Goal: Task Accomplishment & Management: Use online tool/utility

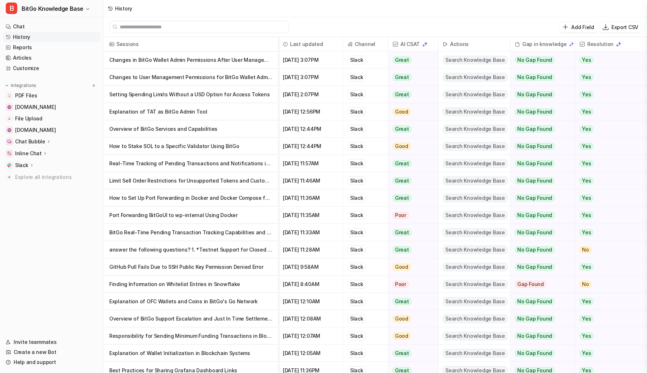
click at [306, 23] on div "Add Field Export CSV" at bounding box center [376, 27] width 544 height 20
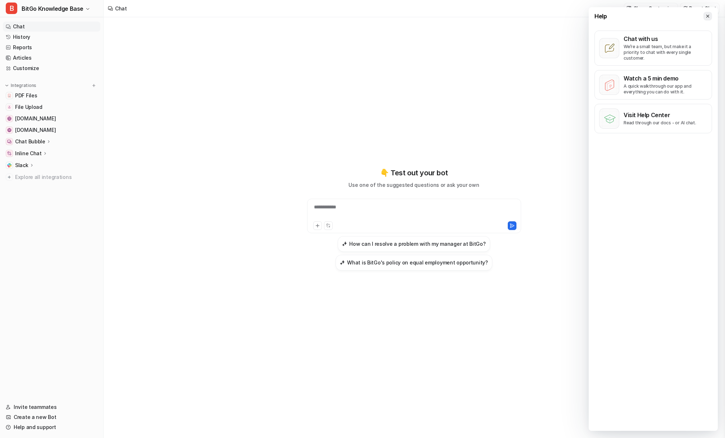
click at [709, 17] on icon at bounding box center [707, 15] width 3 height 3
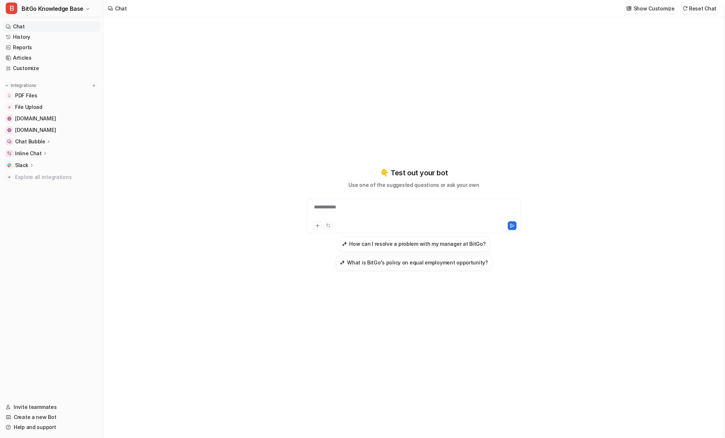
click at [311, 101] on div "**********" at bounding box center [414, 219] width 265 height 307
click at [46, 177] on span "Explore all integrations" at bounding box center [56, 178] width 82 height 12
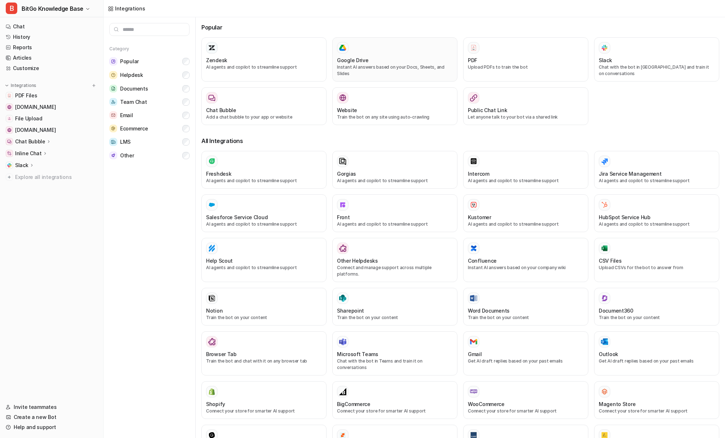
click at [387, 57] on div "Google Drive" at bounding box center [395, 60] width 116 height 8
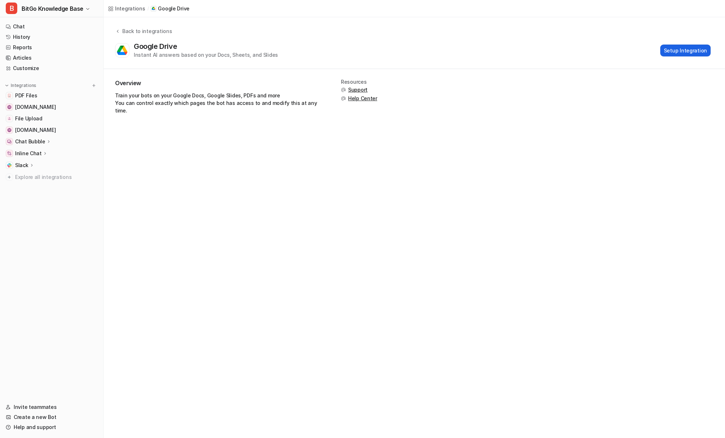
click at [689, 52] on button "Setup Integration" at bounding box center [685, 51] width 50 height 12
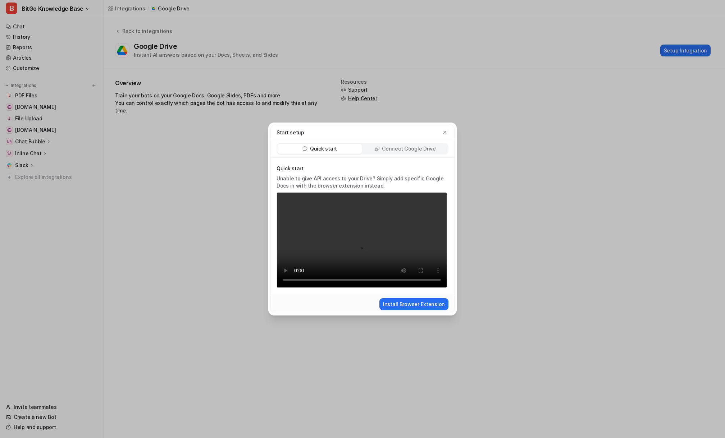
click at [404, 147] on p "Connect Google Drive" at bounding box center [409, 148] width 54 height 7
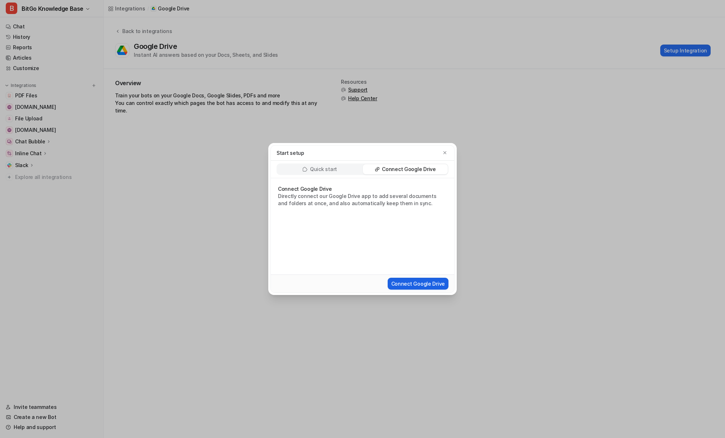
click at [419, 284] on button "Connect Google Drive" at bounding box center [418, 284] width 61 height 12
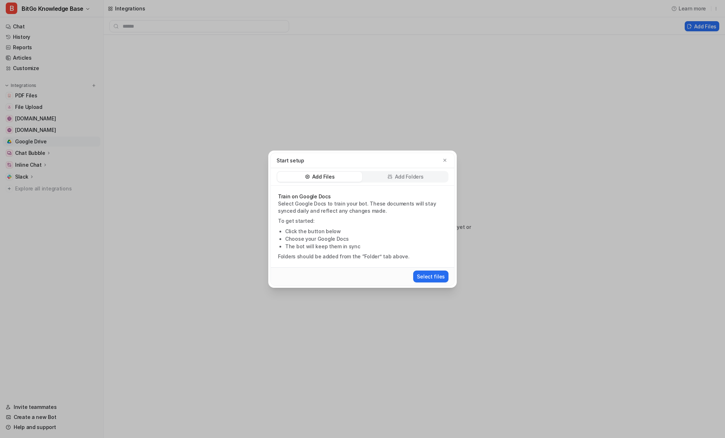
click at [404, 177] on p "Add Folders" at bounding box center [409, 176] width 29 height 7
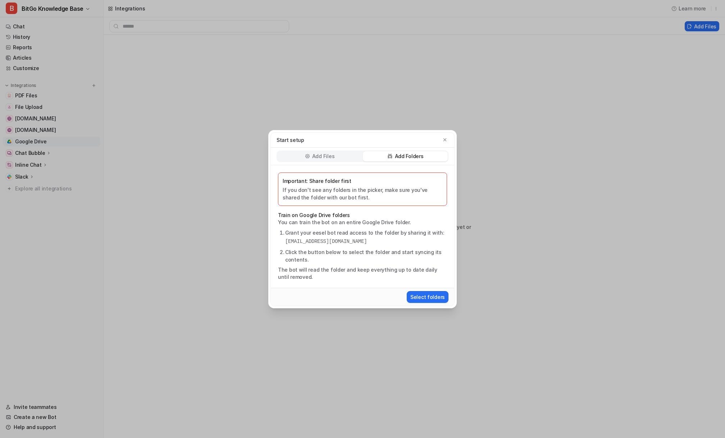
click at [381, 179] on p "Important: Share folder first" at bounding box center [363, 181] width 160 height 8
click at [362, 196] on p "If you don't see any folders in the picker, make sure you've shared the folder …" at bounding box center [363, 193] width 160 height 15
click at [323, 242] on pre "eesel-ai@eesel-ai.iam.gserviceaccount.com" at bounding box center [366, 242] width 162 height 8
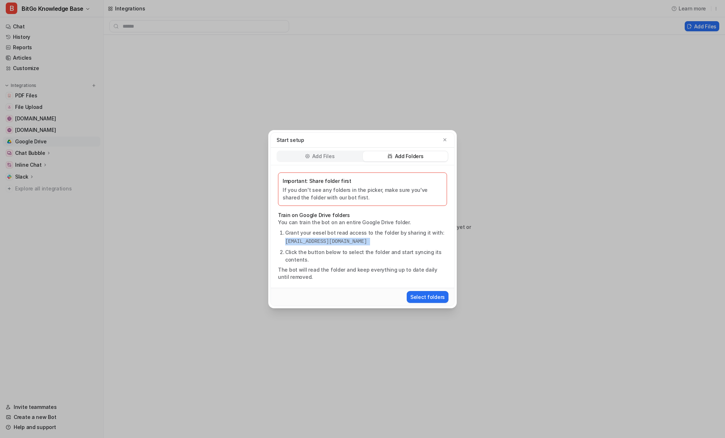
copy pre "eesel-ai@eesel-ai.iam.gserviceaccount.com"
click at [331, 242] on pre "eesel-ai@eesel-ai.iam.gserviceaccount.com" at bounding box center [366, 242] width 162 height 8
click at [431, 298] on button "Select folders" at bounding box center [428, 297] width 42 height 12
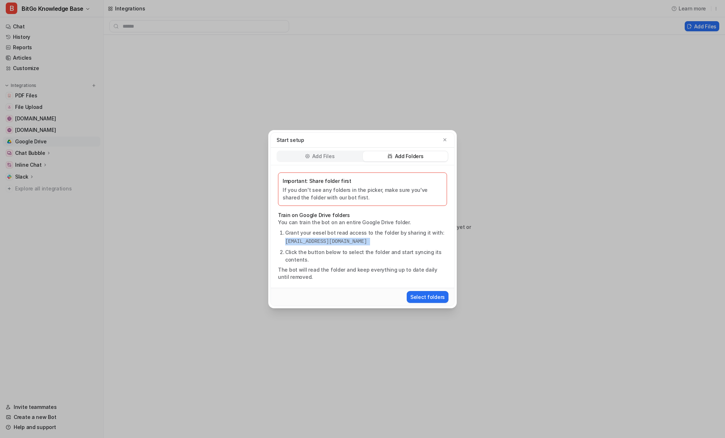
click at [325, 158] on p "Add Files" at bounding box center [323, 156] width 22 height 7
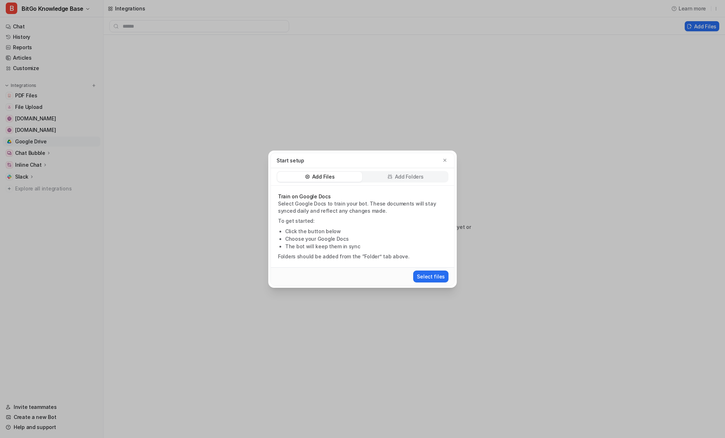
click at [328, 219] on p "To get started:" at bounding box center [362, 221] width 169 height 7
click at [405, 177] on p "Add Folders" at bounding box center [409, 176] width 29 height 7
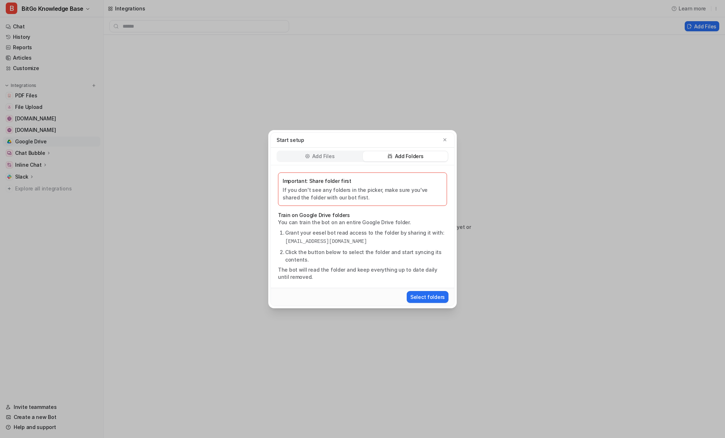
click at [392, 179] on p "Important: Share folder first" at bounding box center [363, 181] width 160 height 8
click at [383, 180] on p "Important: Share folder first" at bounding box center [363, 181] width 160 height 8
click at [365, 196] on p "If you don't see any folders in the picker, make sure you've shared the folder …" at bounding box center [363, 193] width 160 height 15
click at [368, 196] on p "If you don't see any folders in the picker, make sure you've shared the folder …" at bounding box center [363, 193] width 160 height 15
click at [367, 196] on p "If you don't see any folders in the picker, make sure you've shared the folder …" at bounding box center [363, 193] width 160 height 15
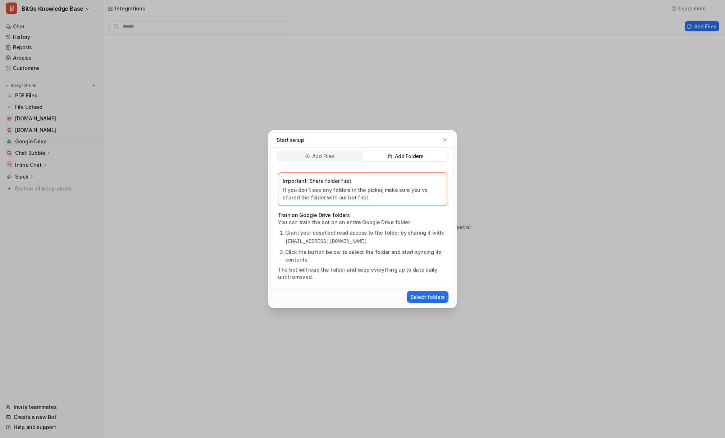
click at [367, 196] on p "If you don't see any folders in the picker, make sure you've shared the folder …" at bounding box center [363, 193] width 160 height 15
click at [363, 212] on p "Train on Google Drive folders" at bounding box center [362, 215] width 169 height 7
click at [373, 259] on li "Click the button below to select the folder and start syncing its contents." at bounding box center [366, 256] width 162 height 15
click at [272, 187] on div "Important: Share folder first If you don't see any folders in the picker, make …" at bounding box center [362, 226] width 183 height 123
click at [286, 295] on div "Select folders" at bounding box center [363, 297] width 178 height 13
